Goal: Navigation & Orientation: Find specific page/section

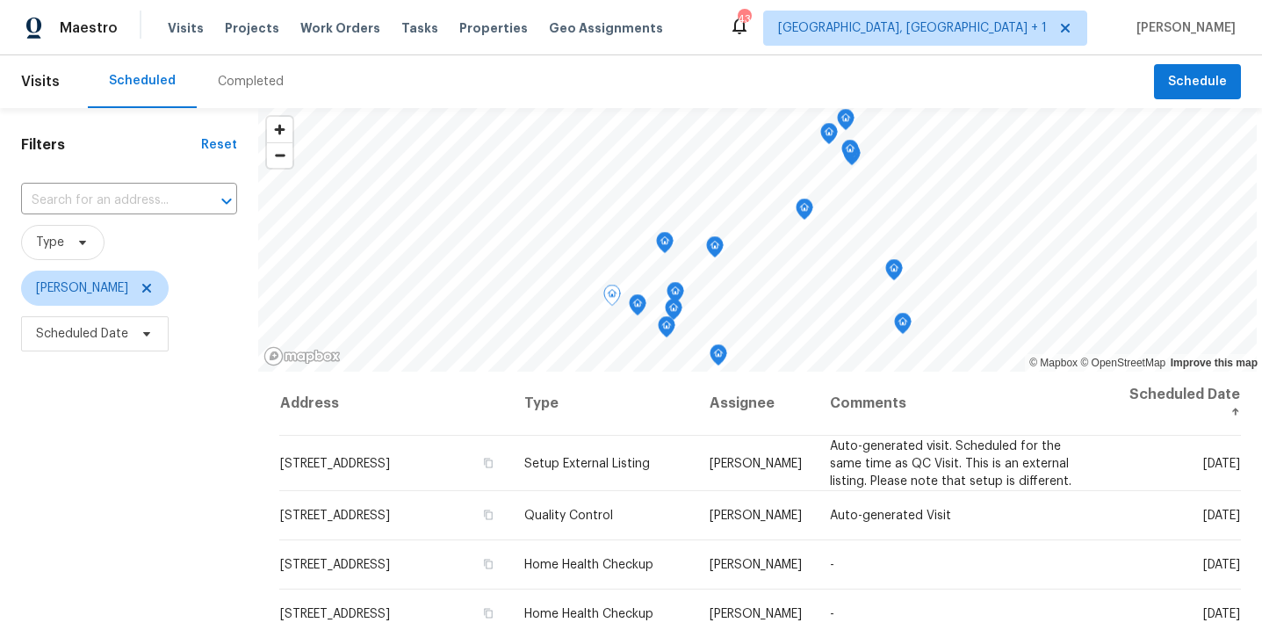
scroll to position [134, 0]
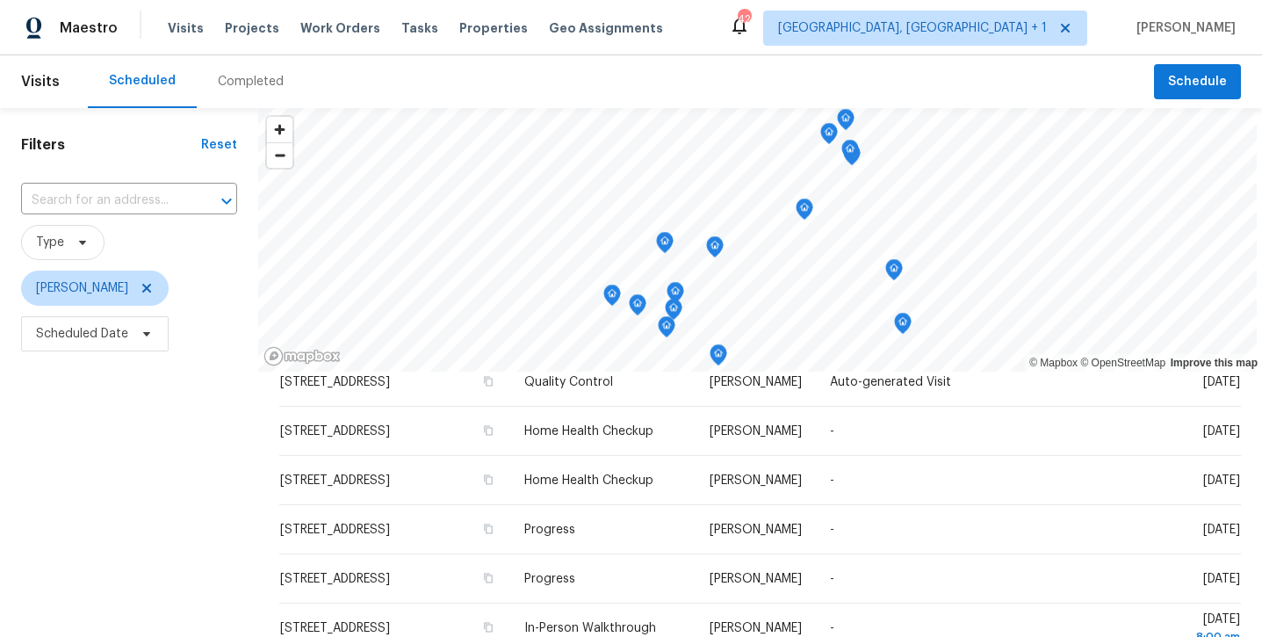
click at [564, 3] on div "Maestro Visits Projects Work Orders Tasks Properties Geo Assignments 42 [GEOGRA…" at bounding box center [631, 27] width 1262 height 55
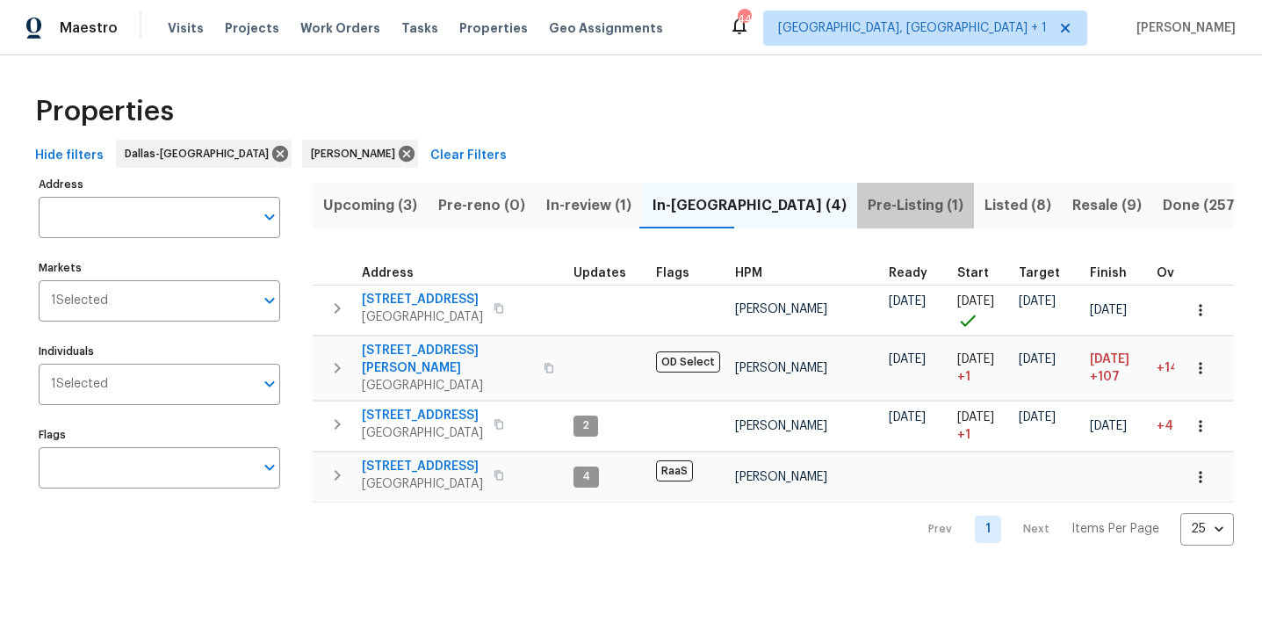
click at [868, 210] on span "Pre-Listing (1)" at bounding box center [916, 205] width 96 height 25
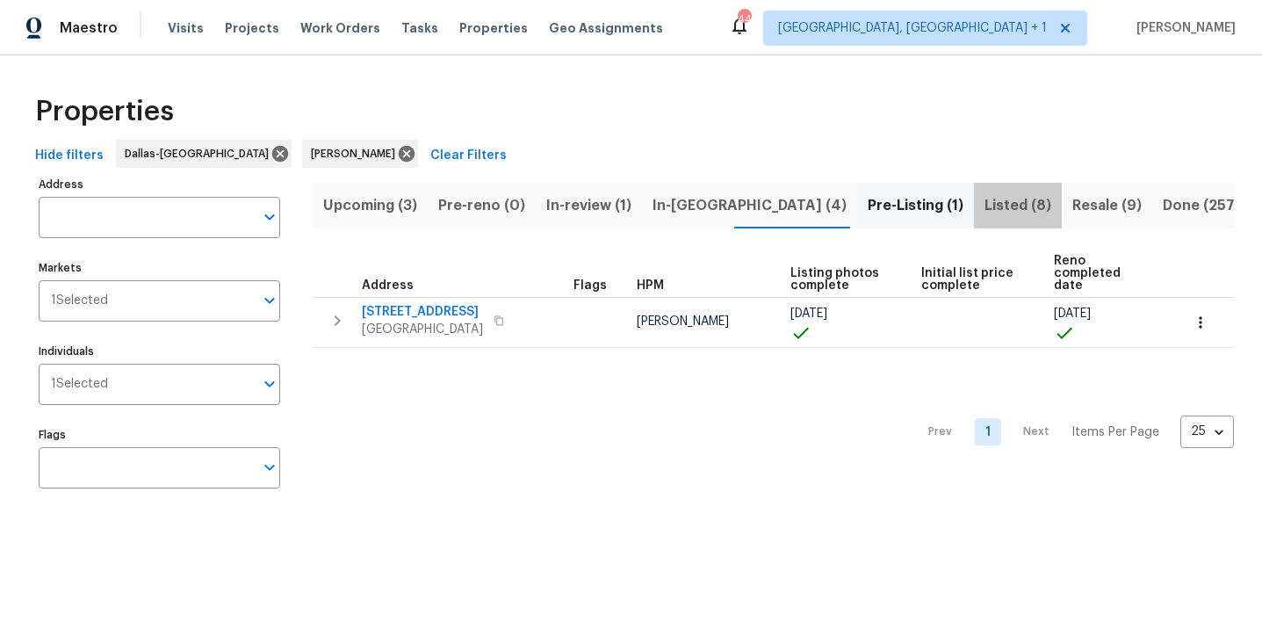
click at [985, 206] on span "Listed (8)" at bounding box center [1018, 205] width 67 height 25
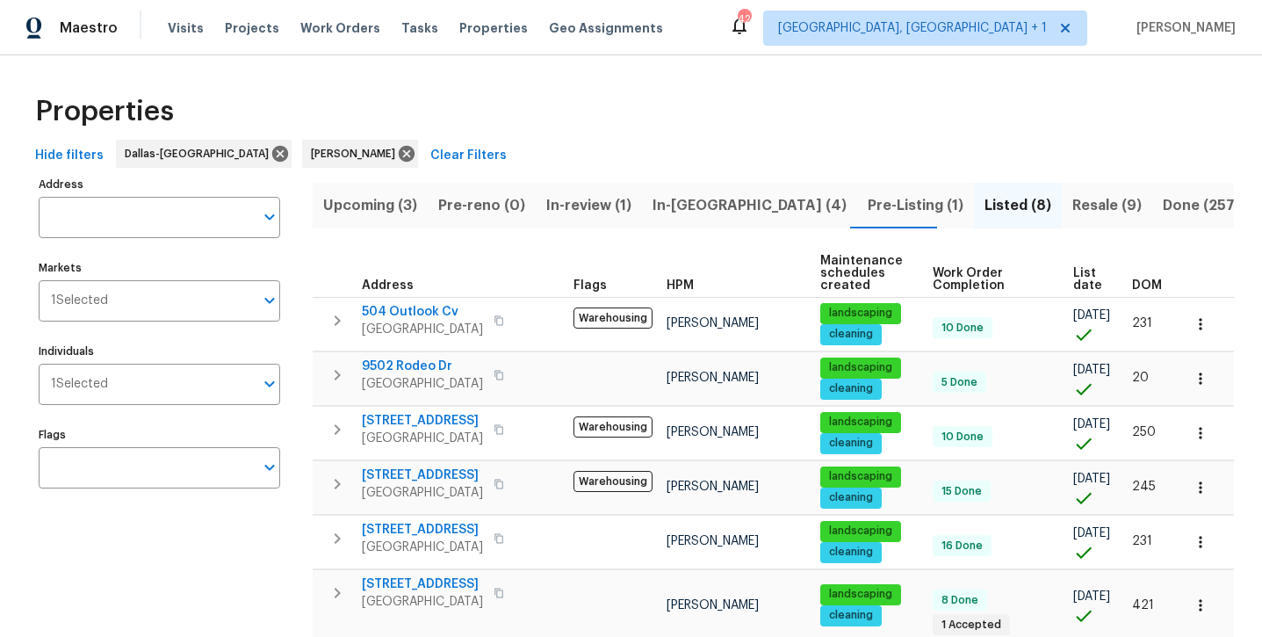
click at [1073, 208] on span "Resale (9)" at bounding box center [1107, 205] width 69 height 25
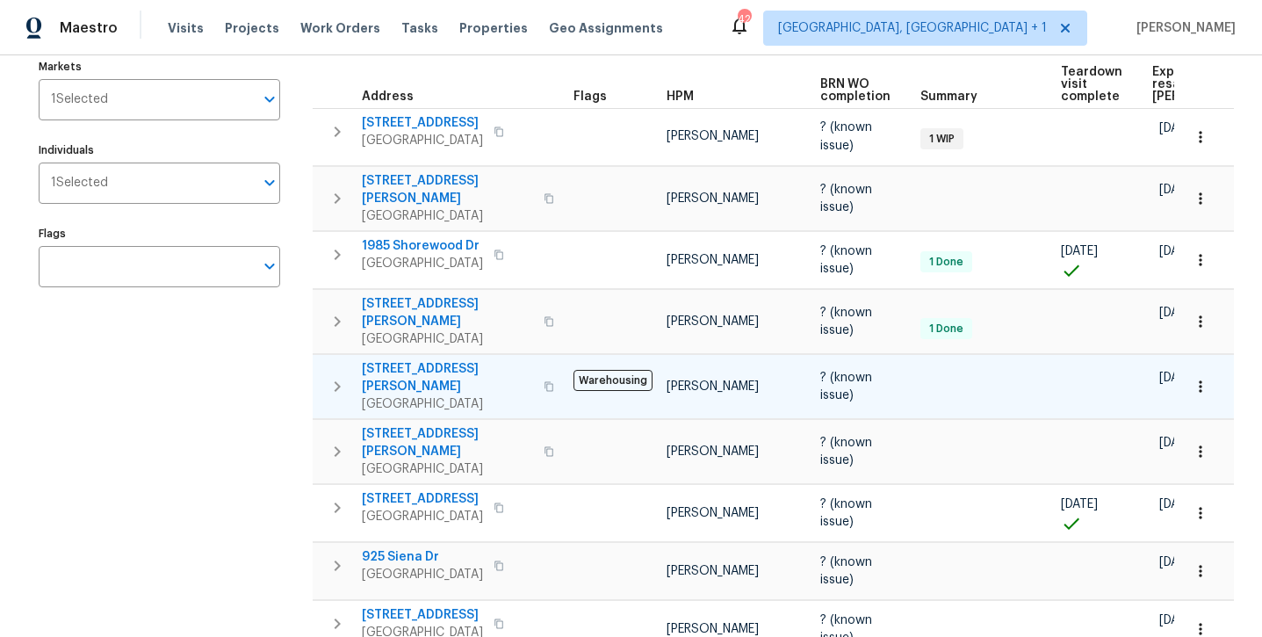
scroll to position [253, 0]
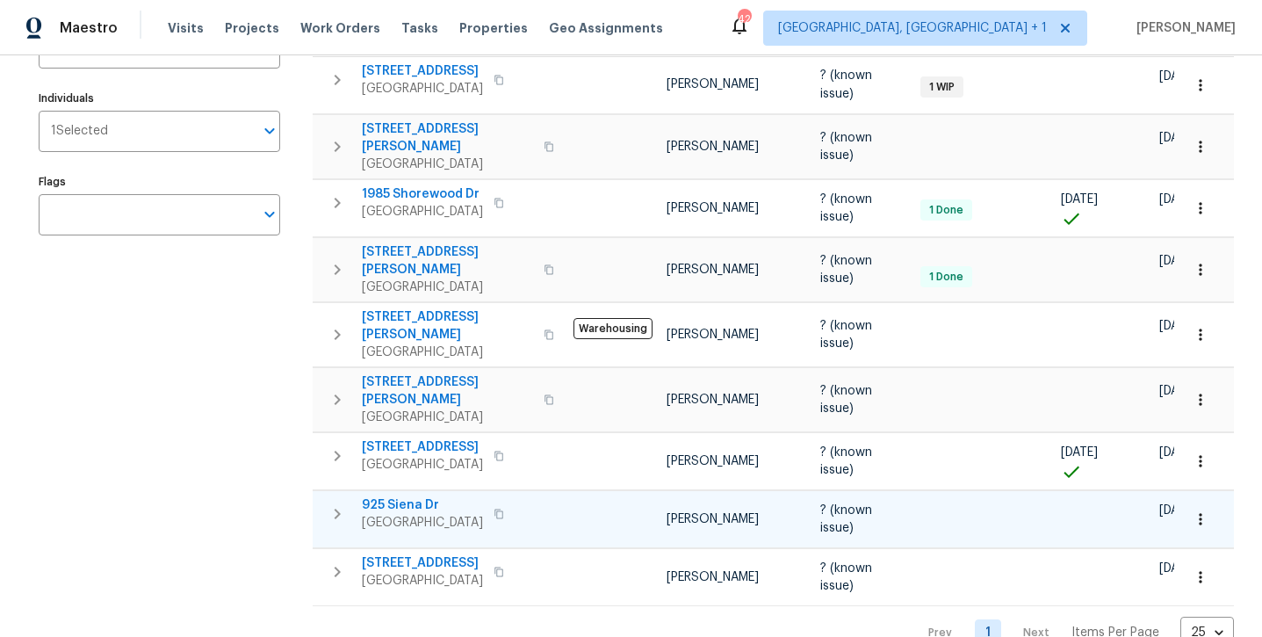
click at [403, 496] on span "925 Siena Dr" at bounding box center [422, 505] width 121 height 18
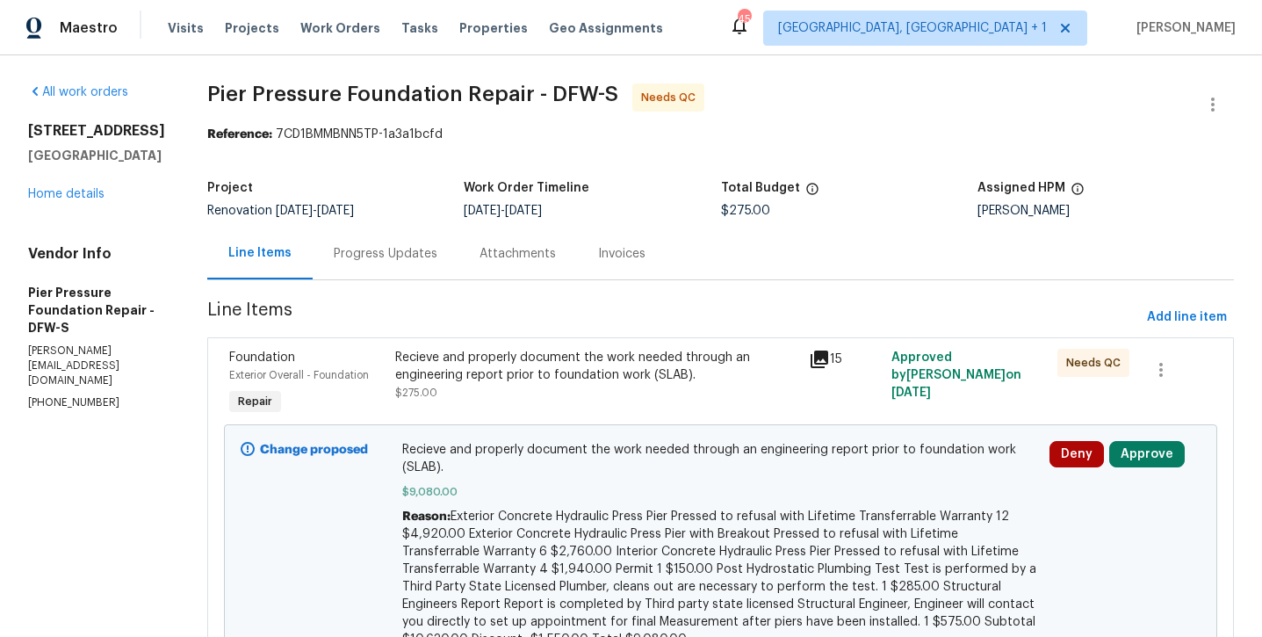
click at [582, 380] on div "Recieve and properly document the work needed through an engineering report pri…" at bounding box center [596, 366] width 403 height 35
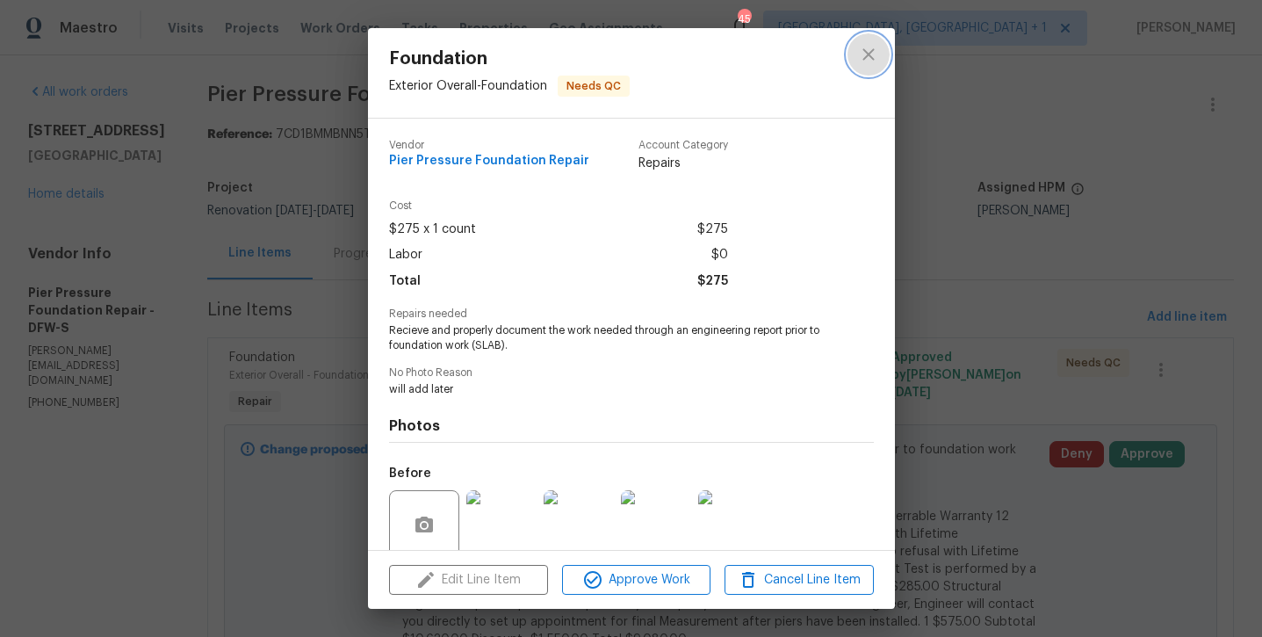
click at [868, 54] on icon "close" at bounding box center [868, 53] width 11 height 11
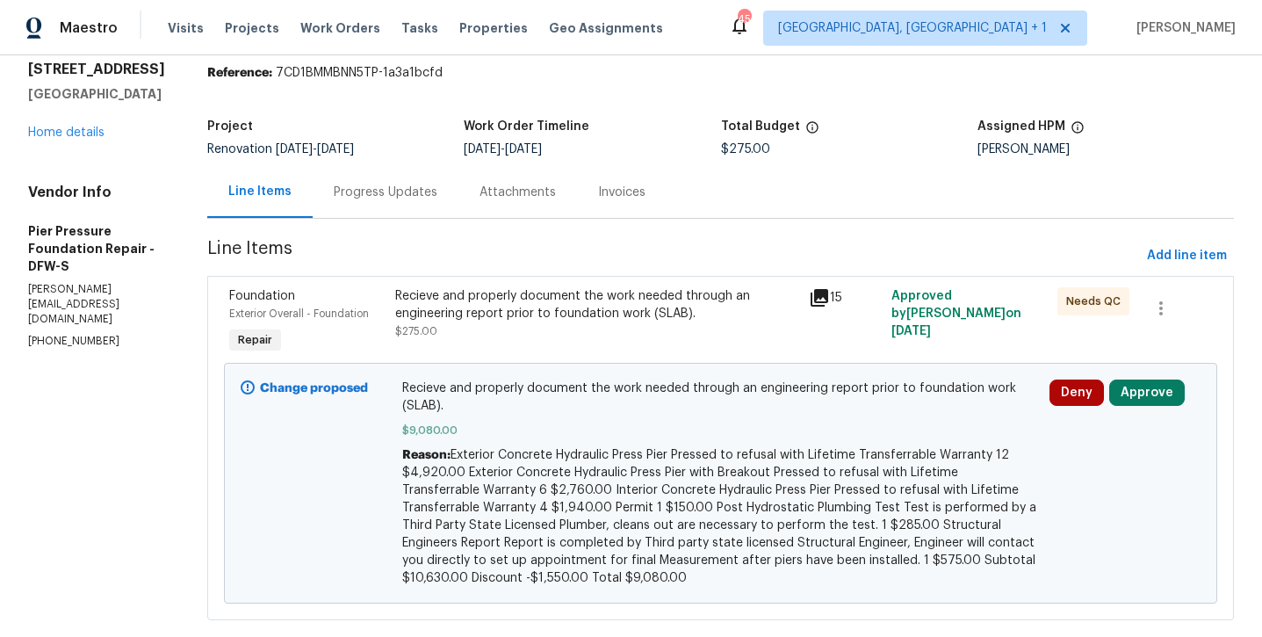
scroll to position [60, 0]
click at [87, 141] on link "Home details" at bounding box center [66, 134] width 76 height 12
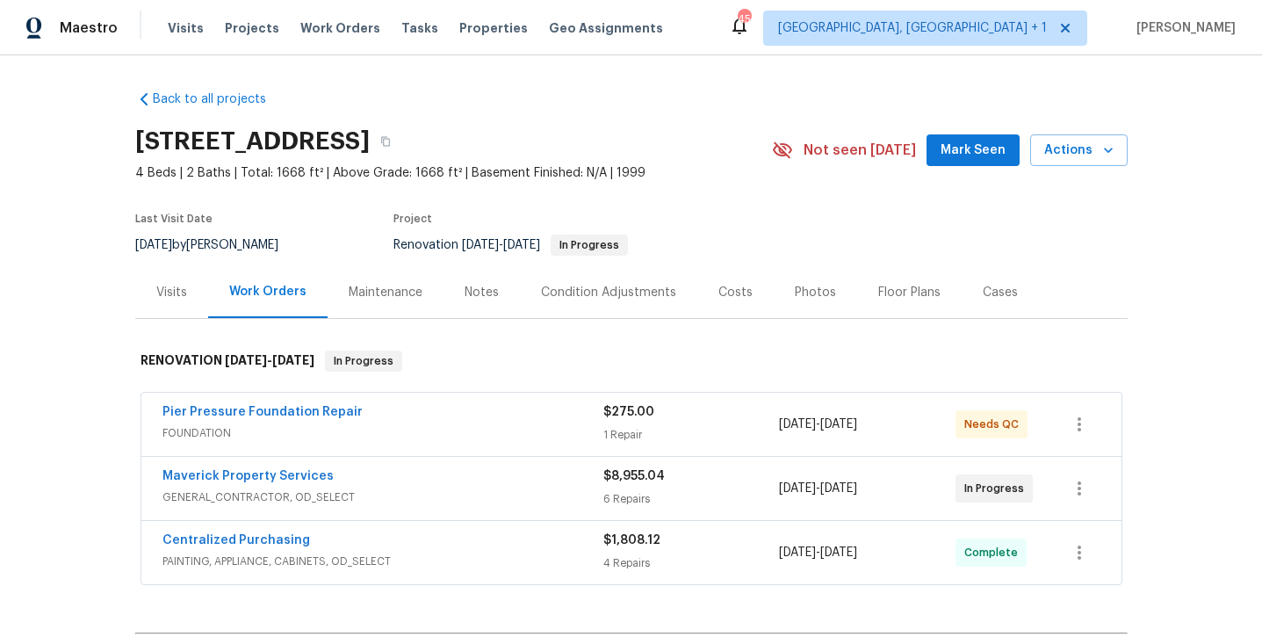
click at [625, 292] on div "Condition Adjustments" at bounding box center [608, 293] width 135 height 18
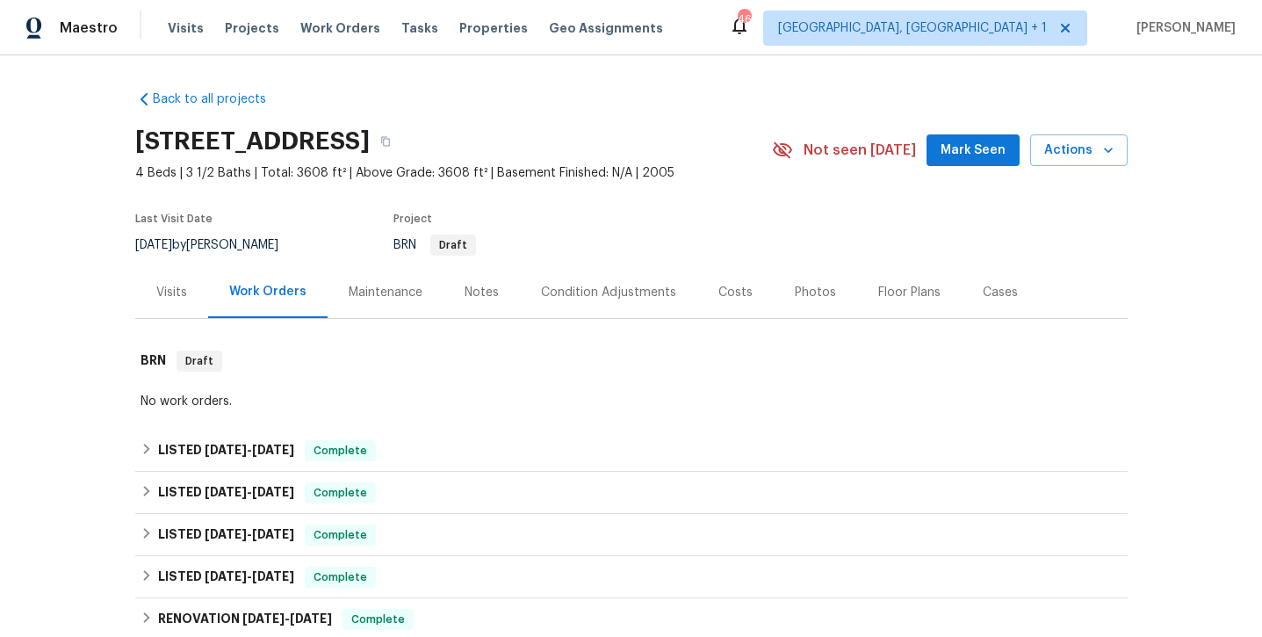
click at [373, 305] on div "Maintenance" at bounding box center [386, 292] width 116 height 52
